Goal: Information Seeking & Learning: Learn about a topic

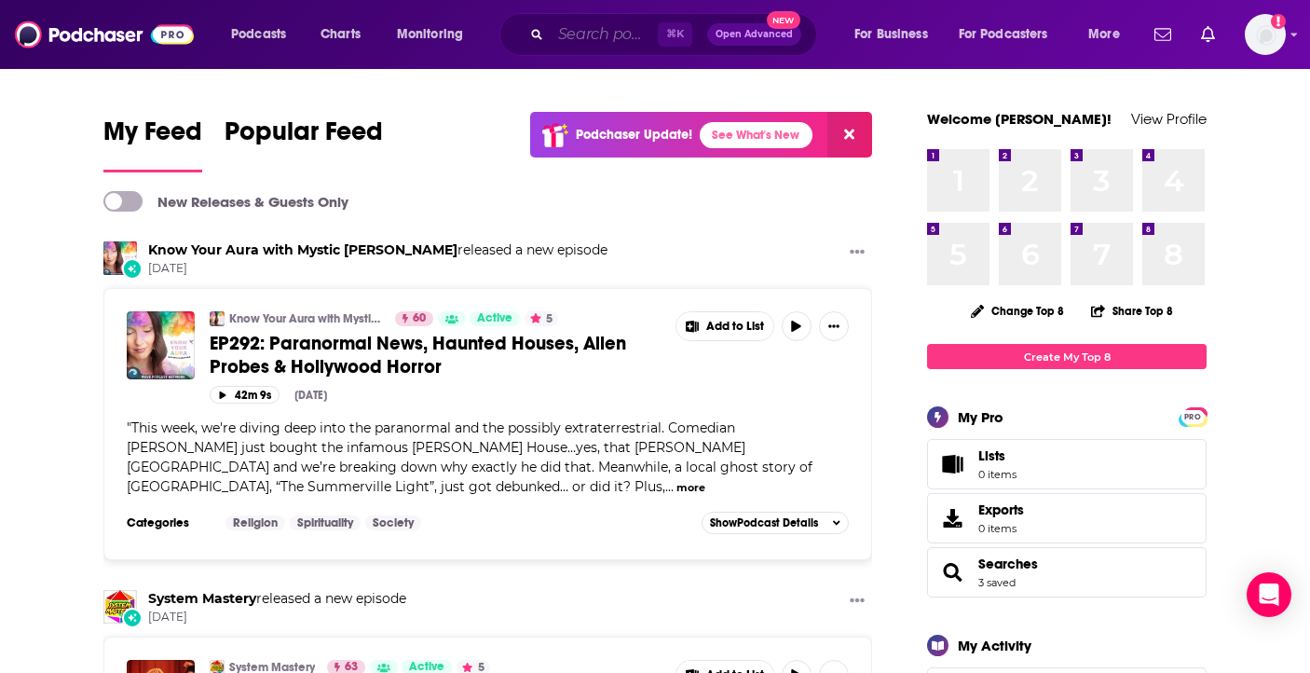
click at [589, 34] on input "Search podcasts, credits, & more..." at bounding box center [604, 35] width 107 height 30
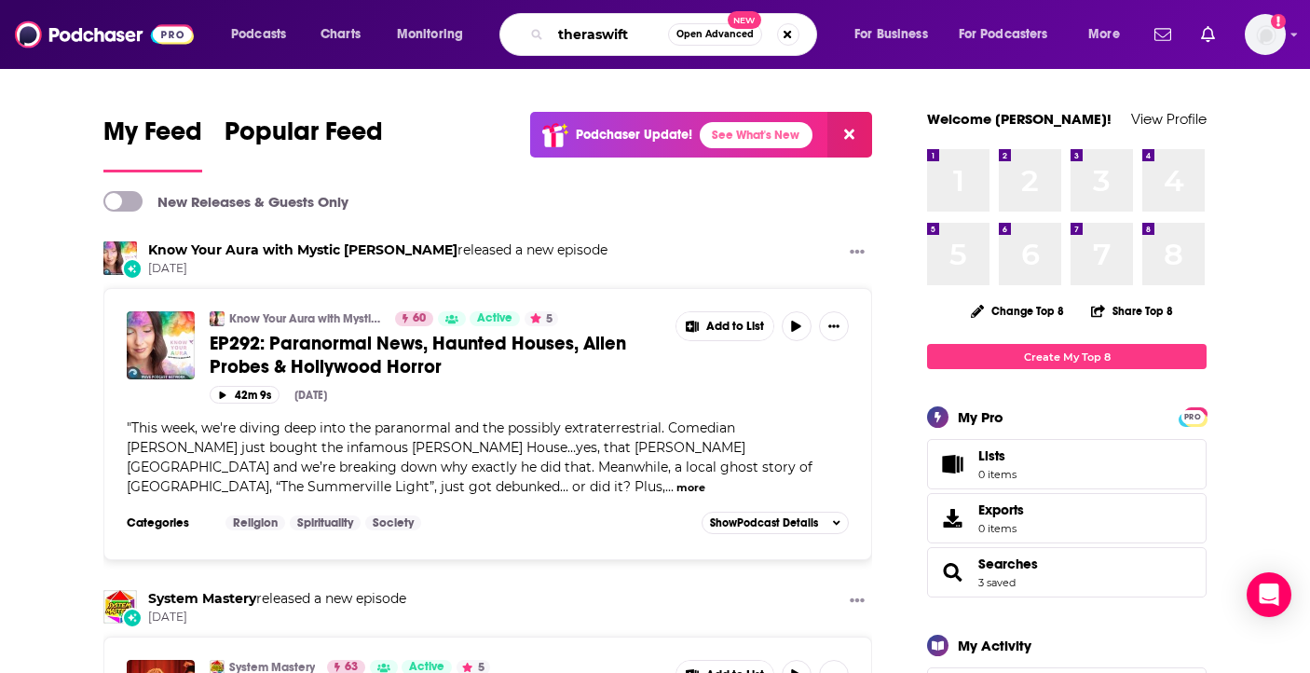
type input "theraswift"
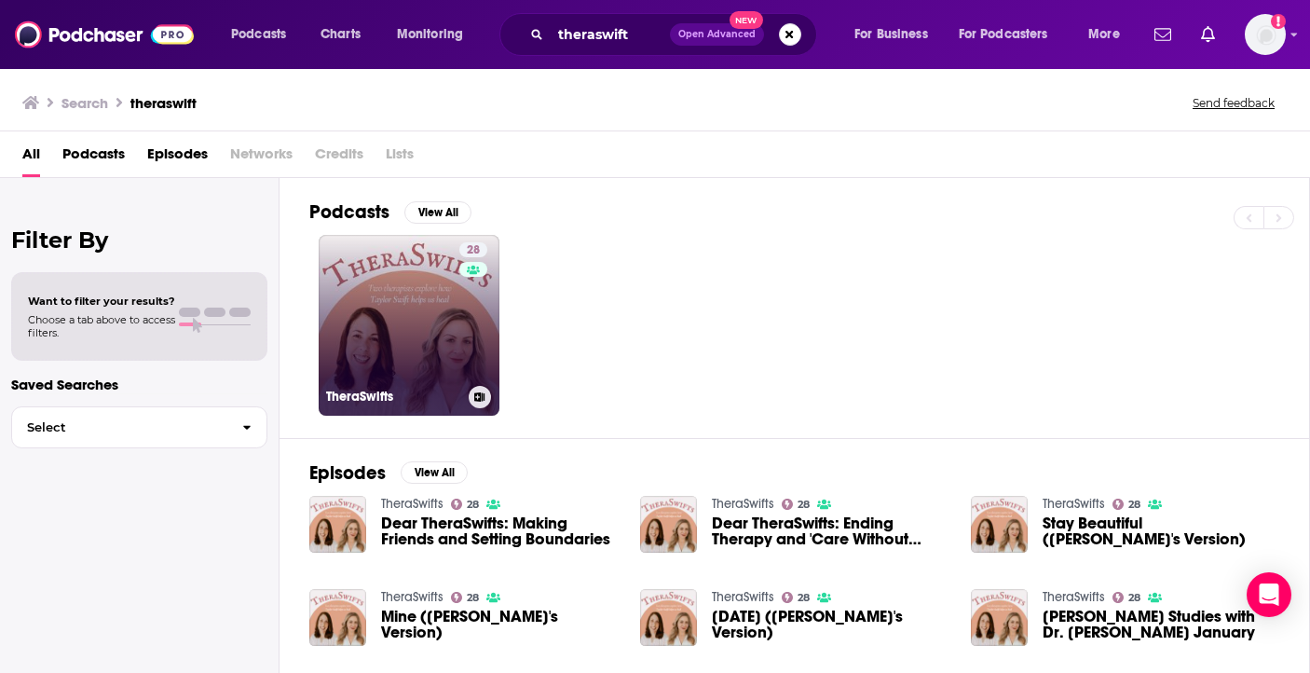
click at [391, 267] on link "28 TheraSwifts" at bounding box center [409, 325] width 181 height 181
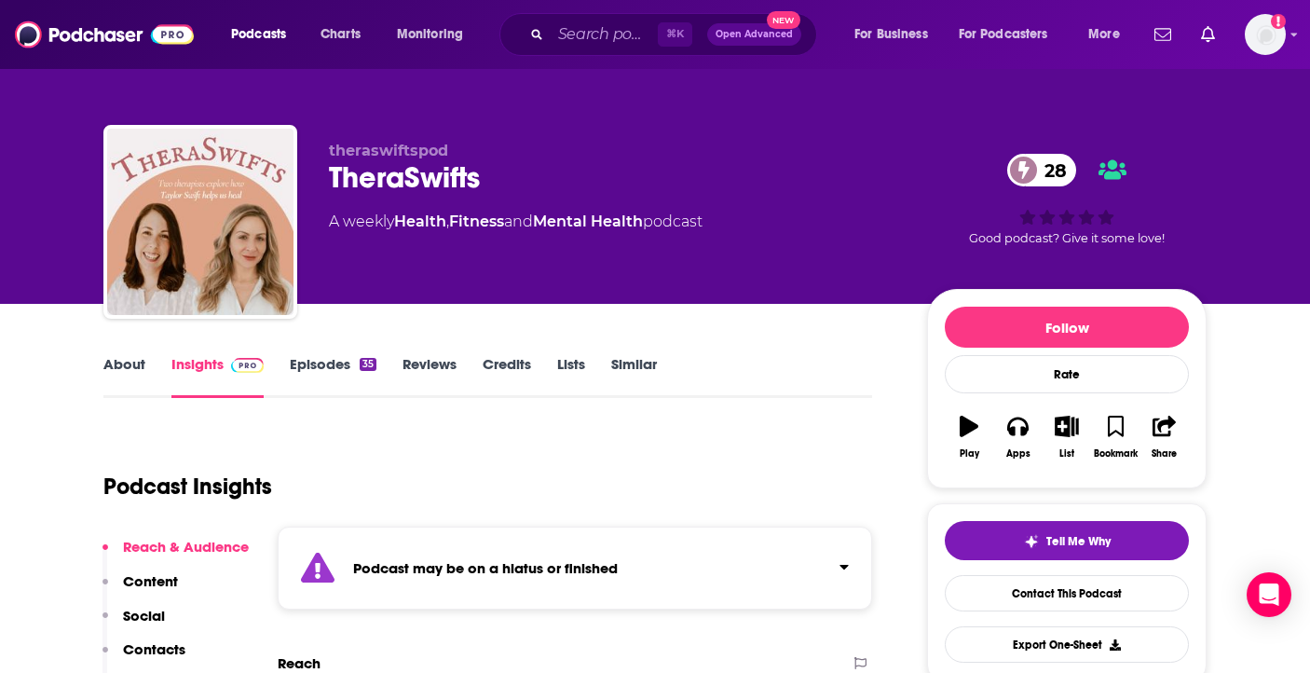
click at [317, 363] on link "Episodes 35" at bounding box center [333, 376] width 87 height 43
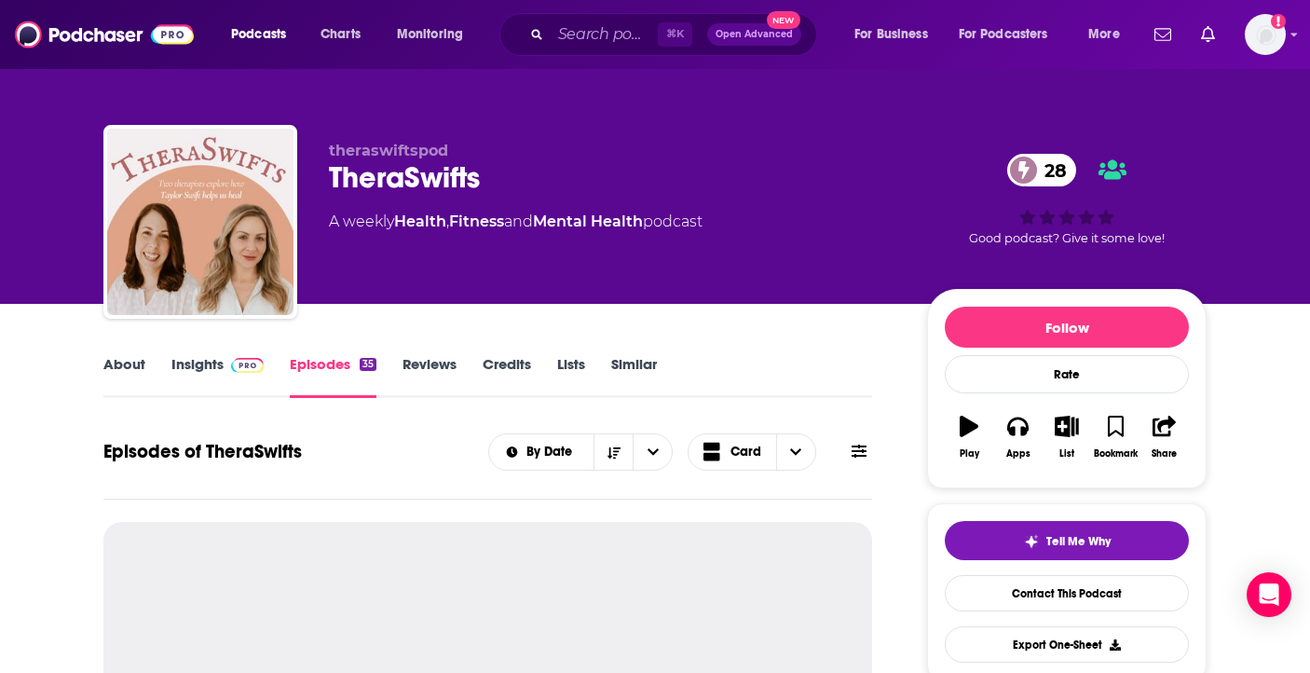
click at [192, 364] on link "Insights" at bounding box center [217, 376] width 92 height 43
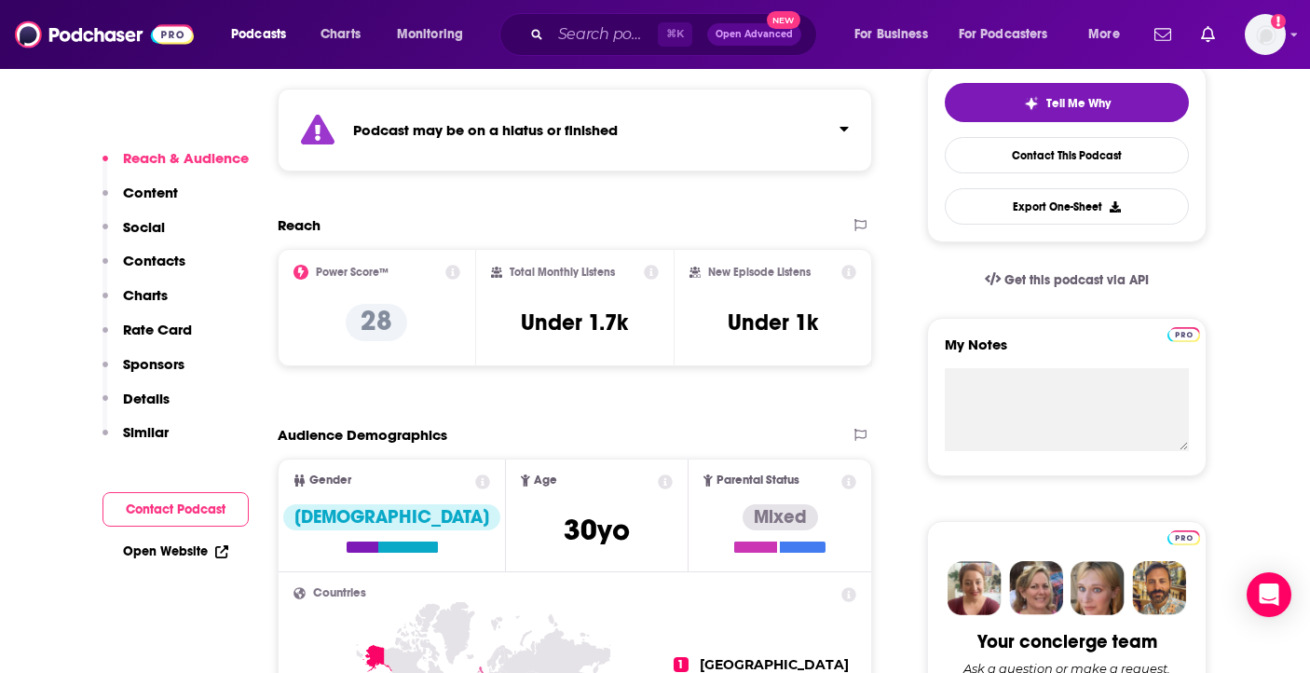
scroll to position [537, 0]
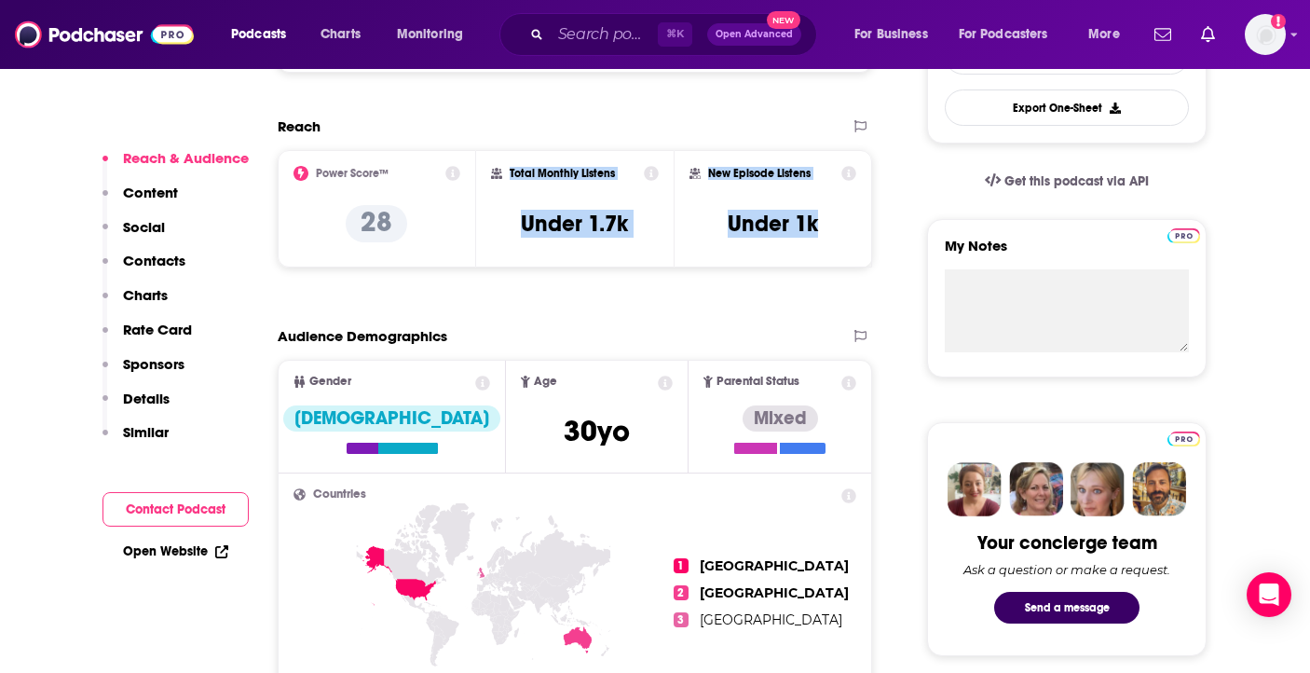
drag, startPoint x: 846, startPoint y: 231, endPoint x: 508, endPoint y: 177, distance: 342.5
click at [508, 177] on div "Power Score™ 28 Total Monthly Listens Under 1.7k New Episode Listens Under 1k" at bounding box center [575, 208] width 594 height 117
copy div "Total Monthly Listens Under 1.7k New Episode Listens Under 1k"
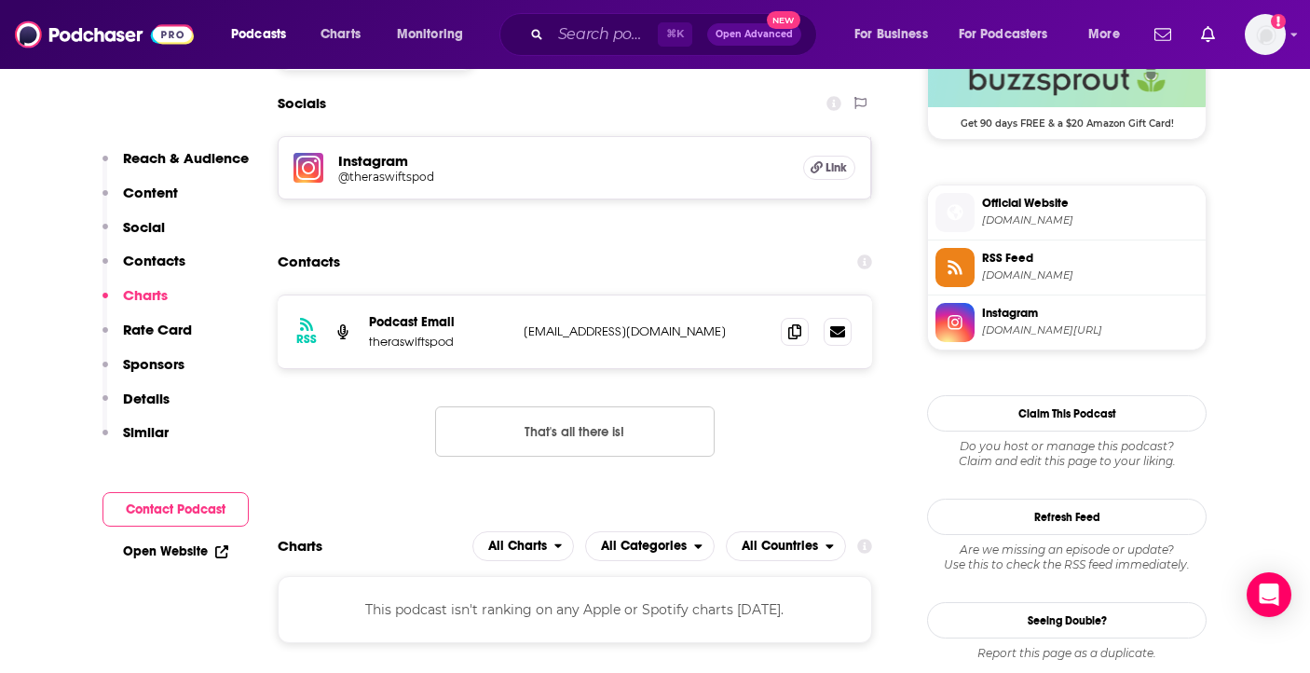
scroll to position [1281, 0]
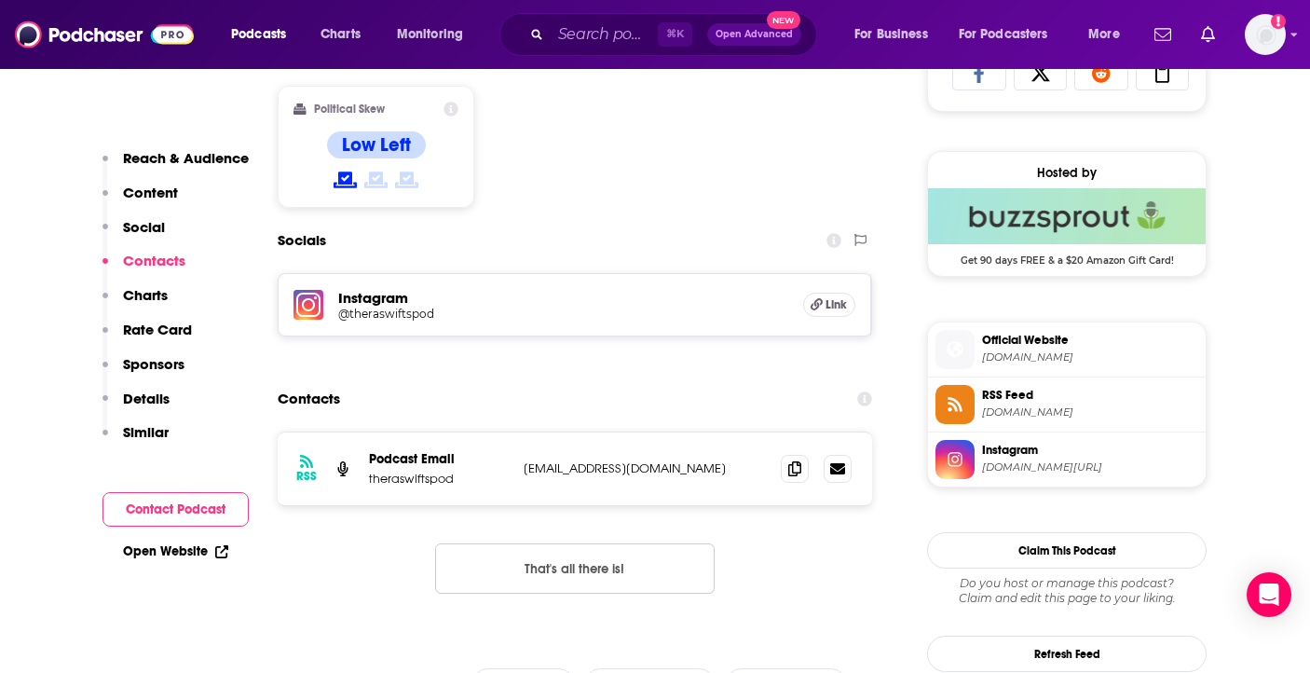
click at [373, 303] on h5 "Instagram" at bounding box center [563, 298] width 450 height 18
click at [389, 320] on h5 "@theraswiftspod" at bounding box center [487, 314] width 298 height 14
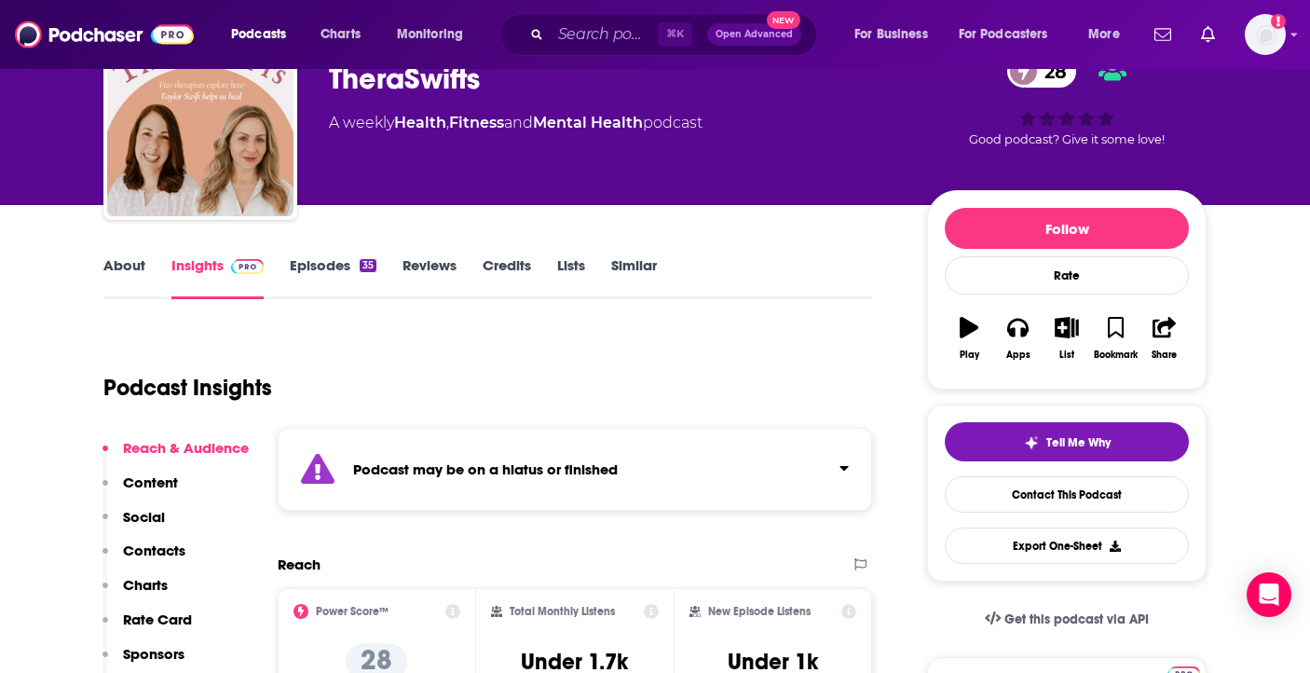
scroll to position [117, 0]
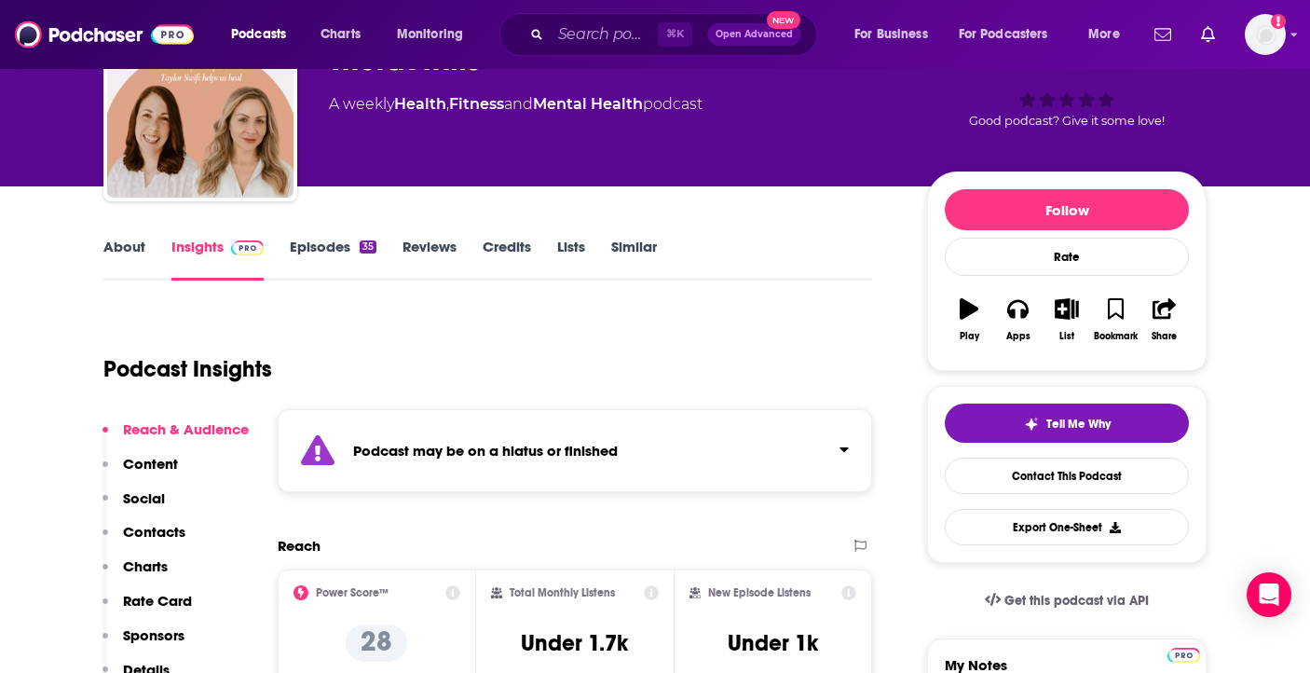
click at [327, 235] on div "About Insights Episodes 35 Reviews Credits Lists Similar" at bounding box center [487, 258] width 769 height 46
click at [329, 252] on link "Episodes 35" at bounding box center [333, 259] width 87 height 43
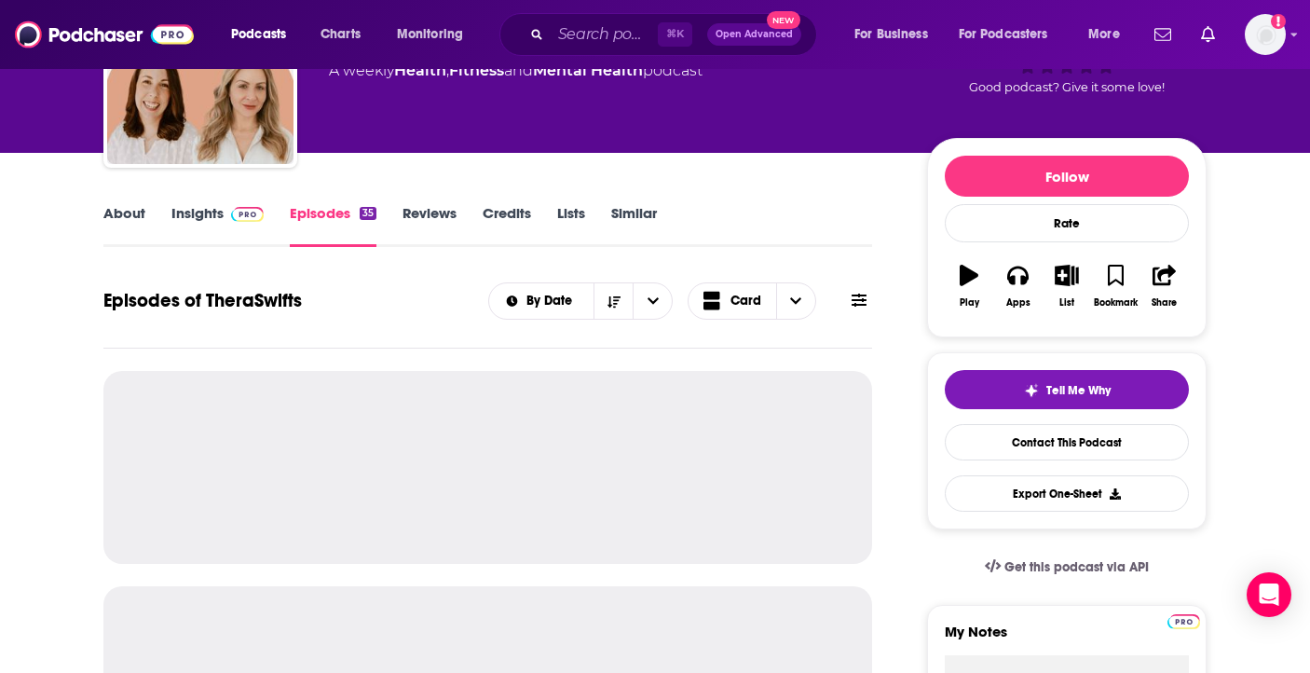
scroll to position [163, 0]
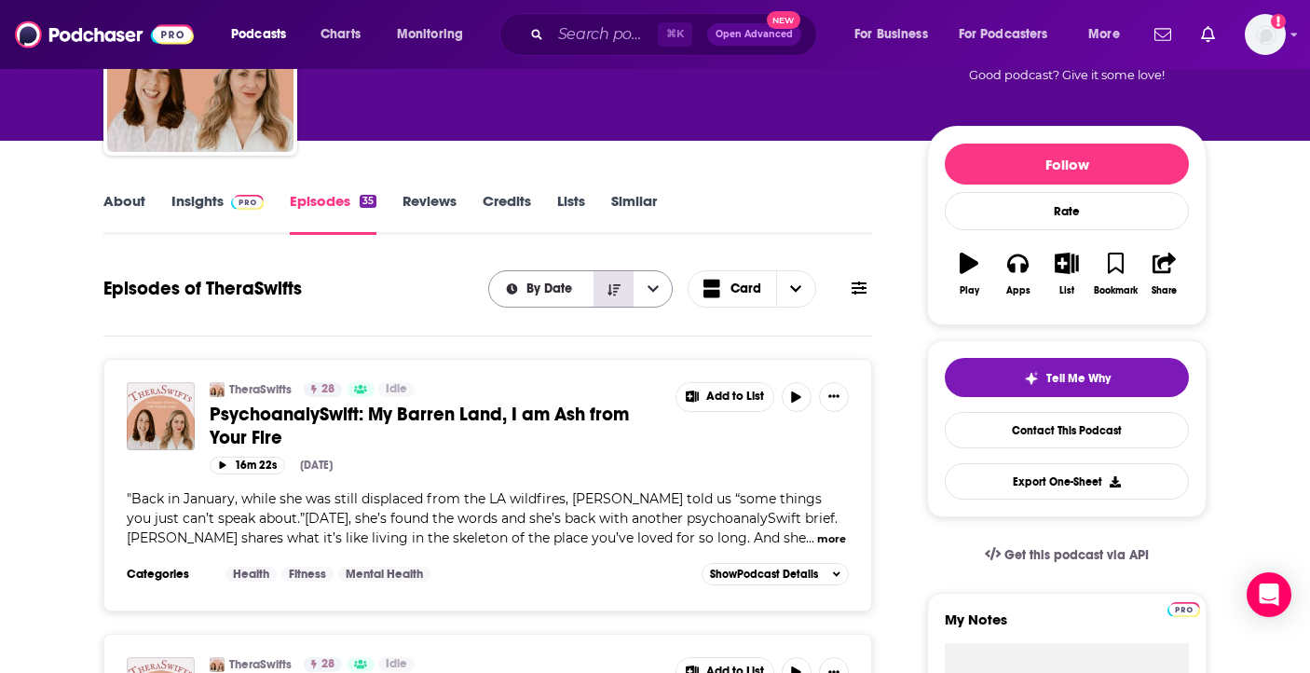
click at [614, 290] on icon "Sort Direction" at bounding box center [613, 288] width 13 height 11
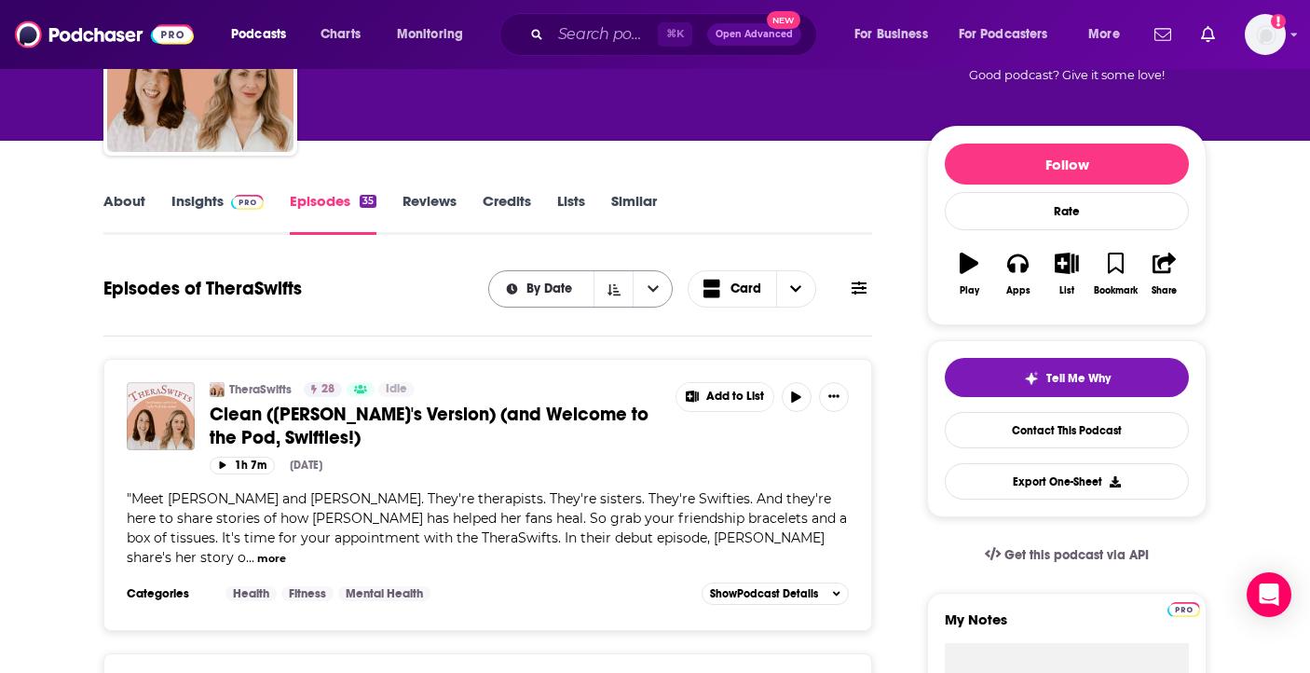
click at [641, 292] on button "open menu" at bounding box center [652, 288] width 39 height 35
click at [583, 365] on div "By Rating" at bounding box center [580, 354] width 185 height 32
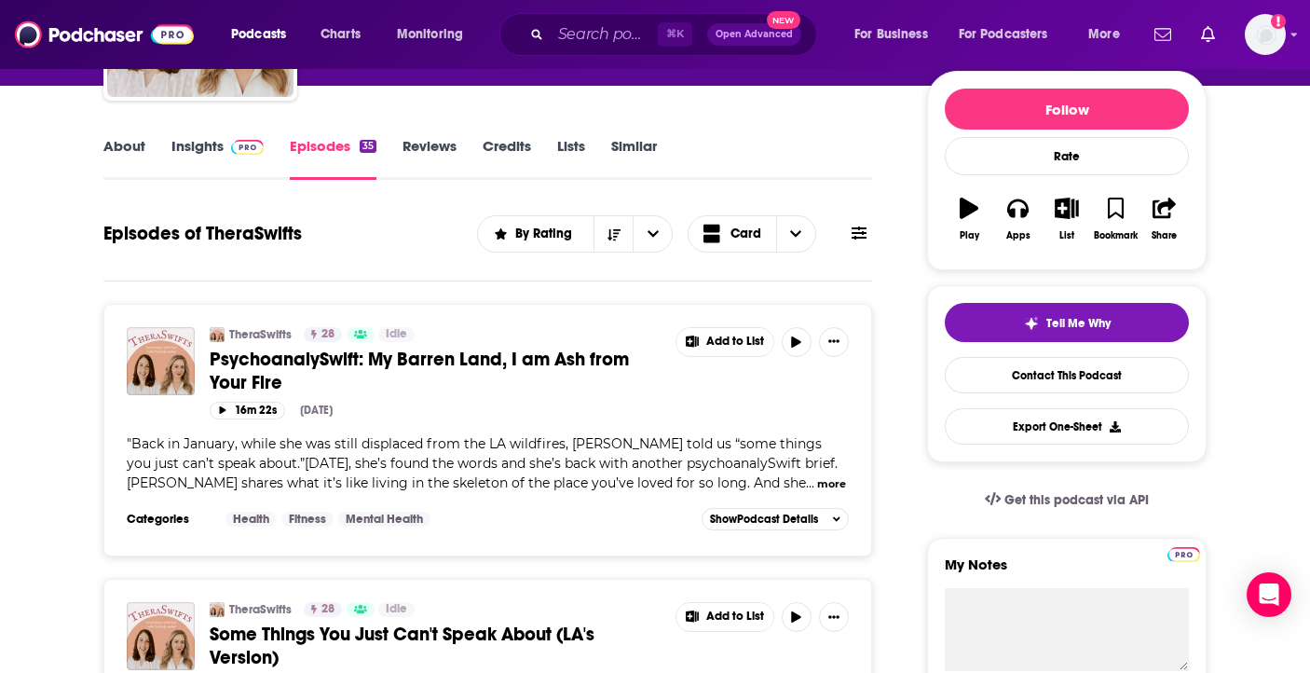
scroll to position [219, 0]
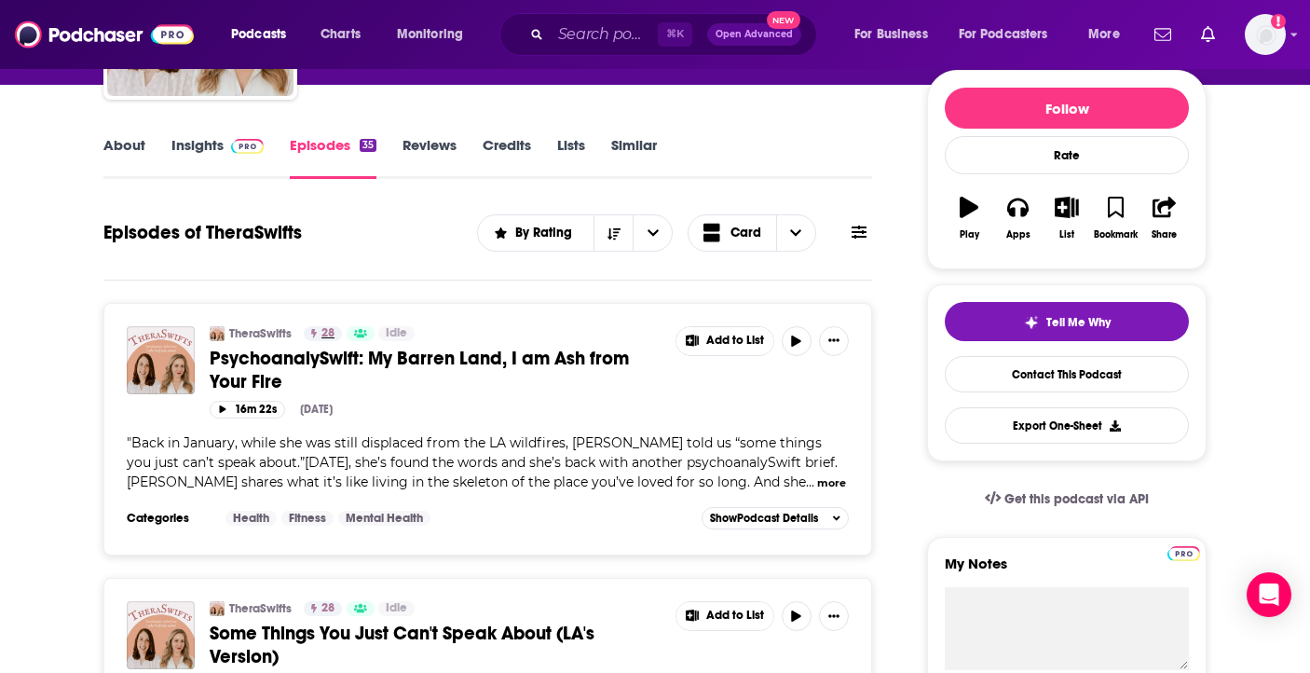
click at [320, 333] on link "28" at bounding box center [323, 333] width 38 height 15
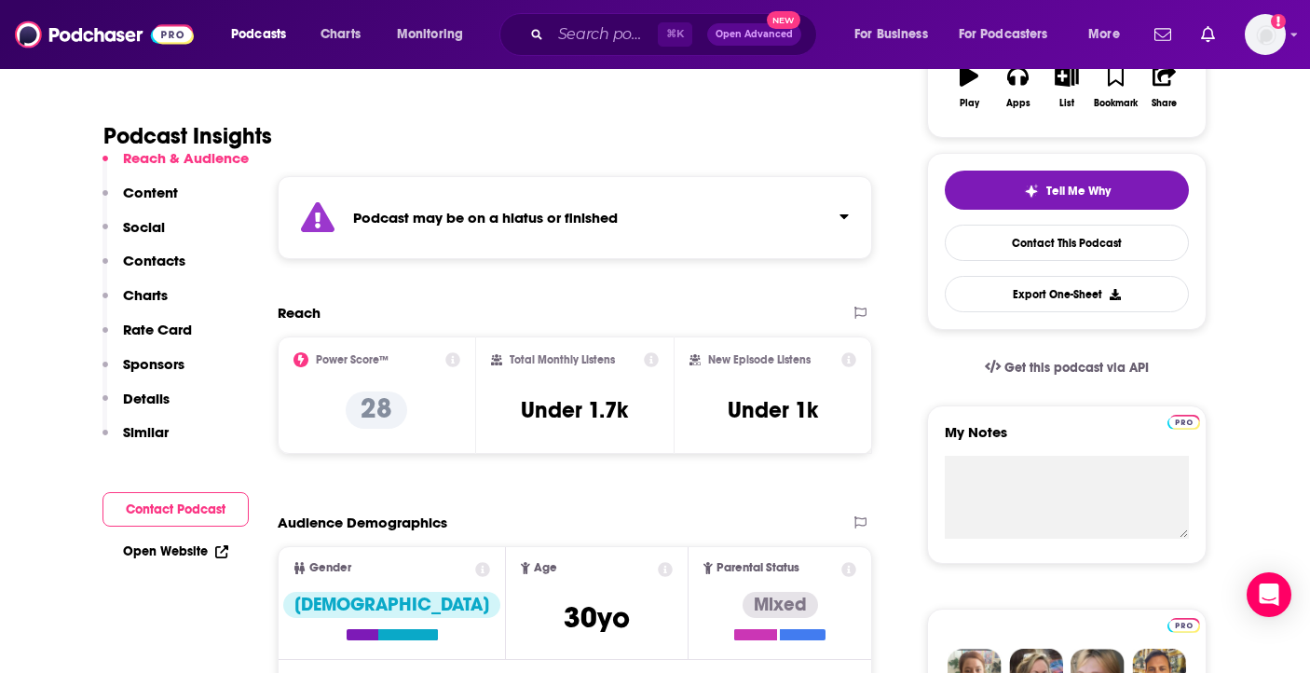
scroll to position [353, 0]
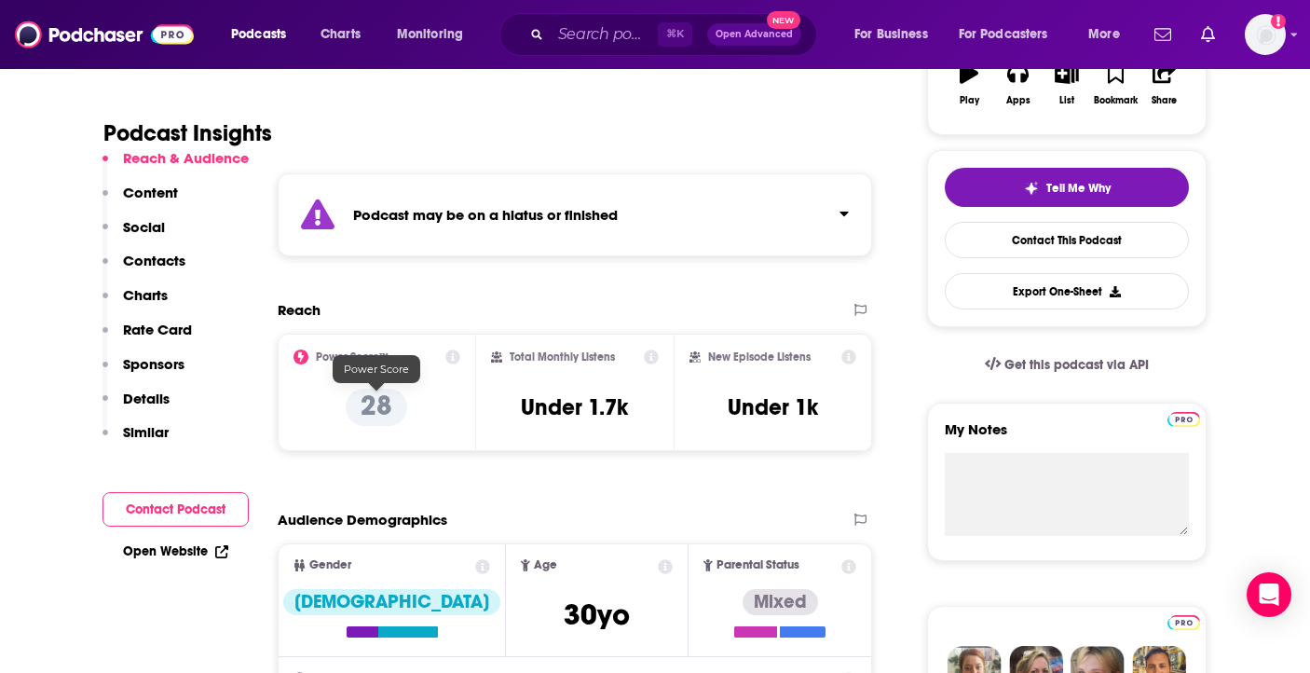
click at [391, 416] on p "28" at bounding box center [376, 406] width 61 height 37
click at [455, 349] on icon at bounding box center [452, 356] width 15 height 15
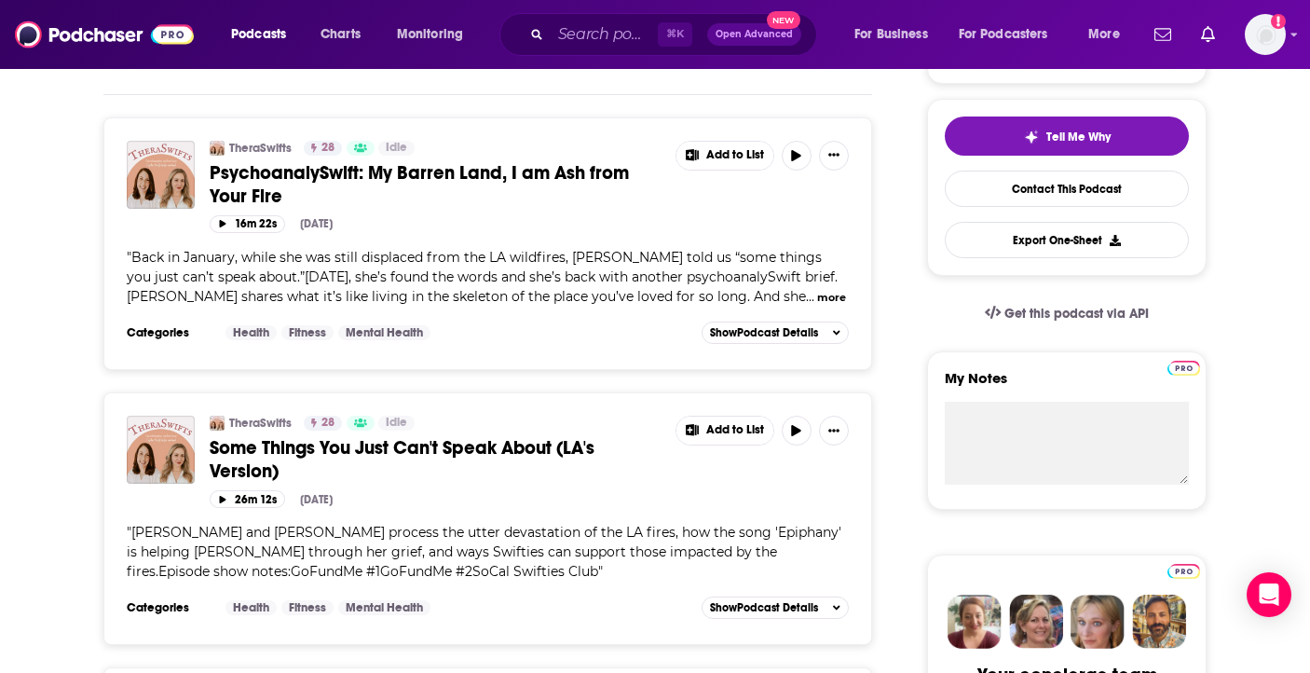
scroll to position [402, 0]
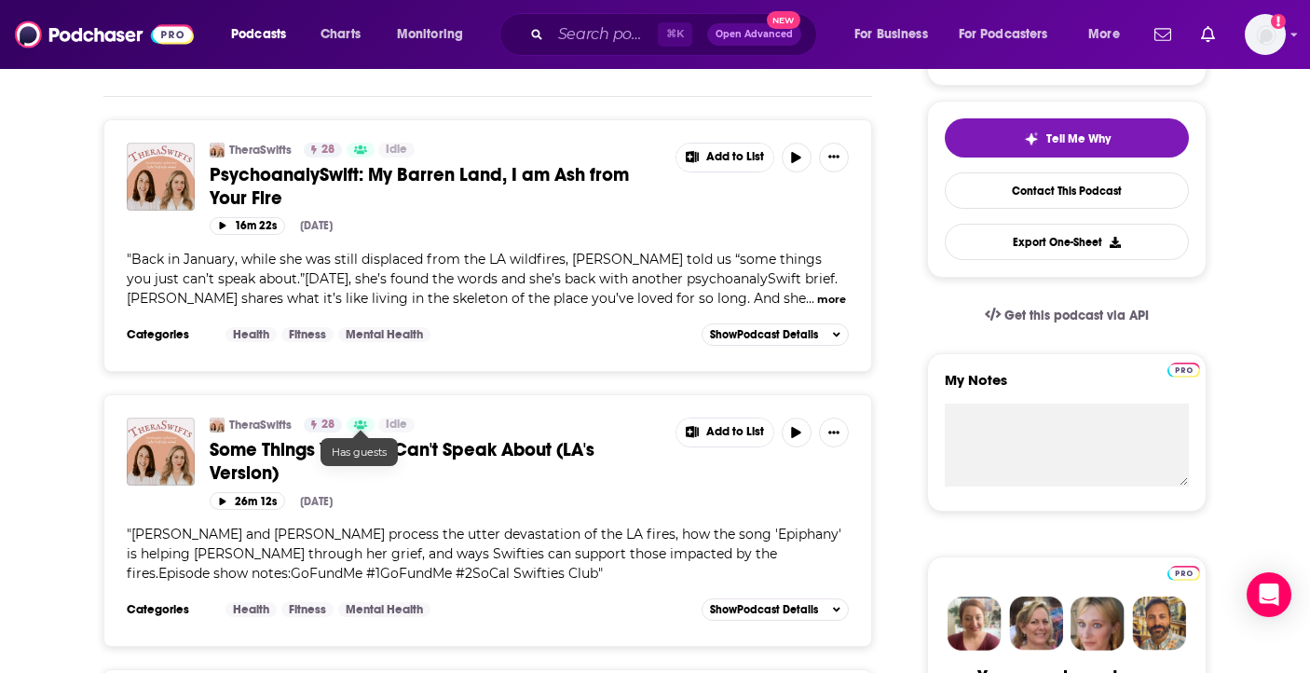
click at [365, 428] on icon at bounding box center [360, 424] width 13 height 10
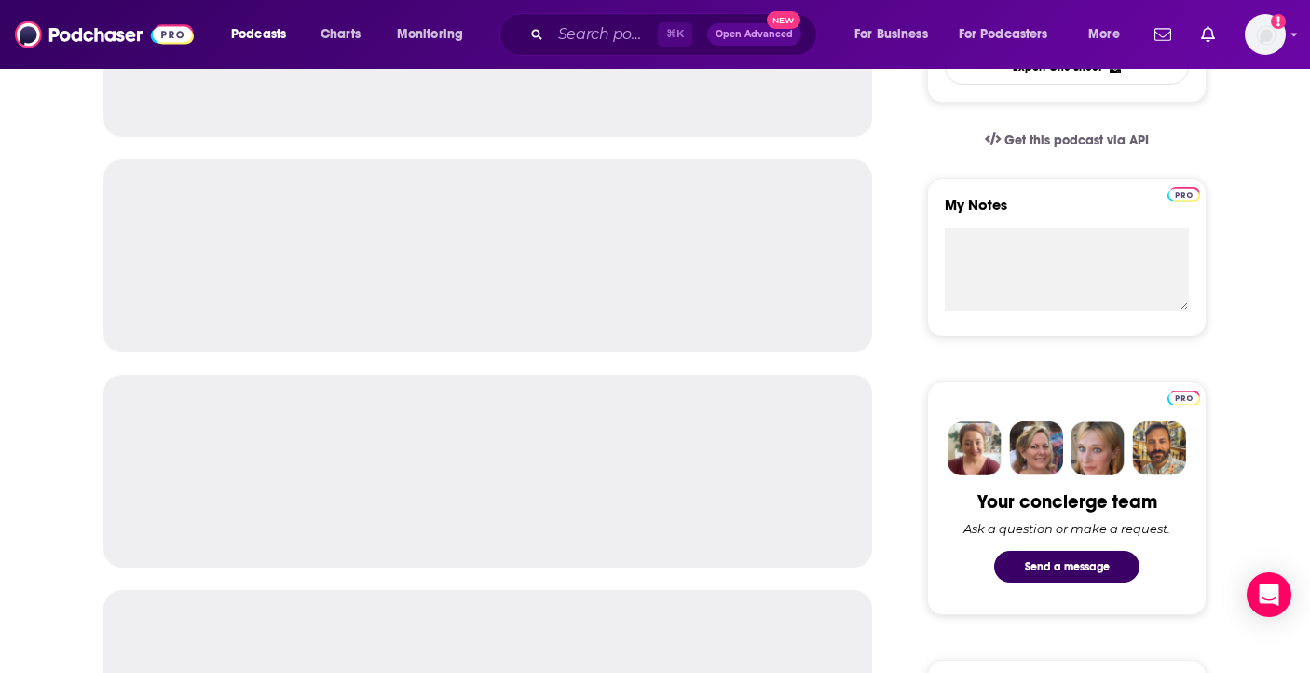
scroll to position [580, 0]
